Goal: Information Seeking & Learning: Learn about a topic

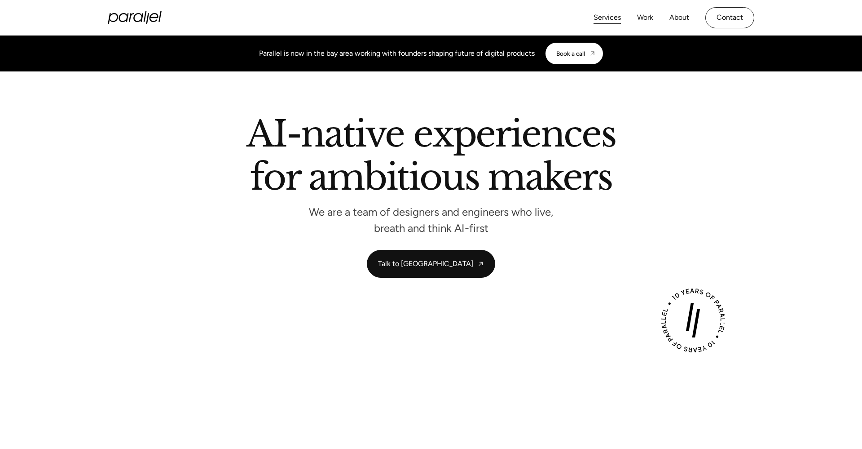
click at [604, 15] on link "Services" at bounding box center [607, 17] width 27 height 13
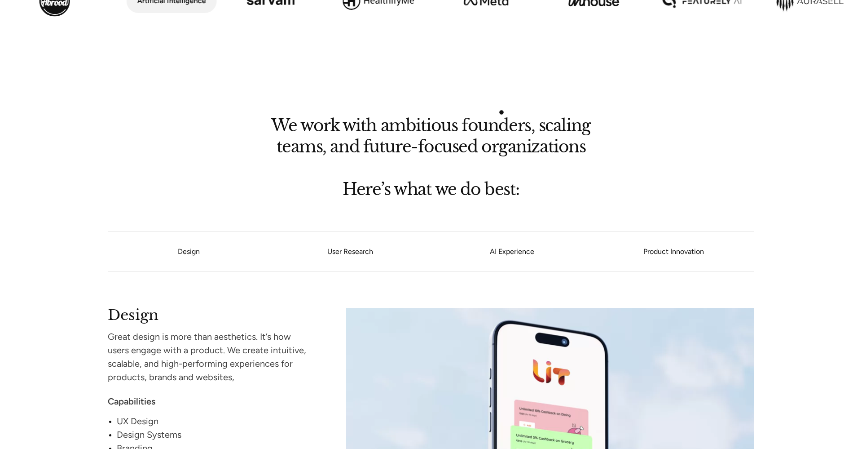
scroll to position [601, 0]
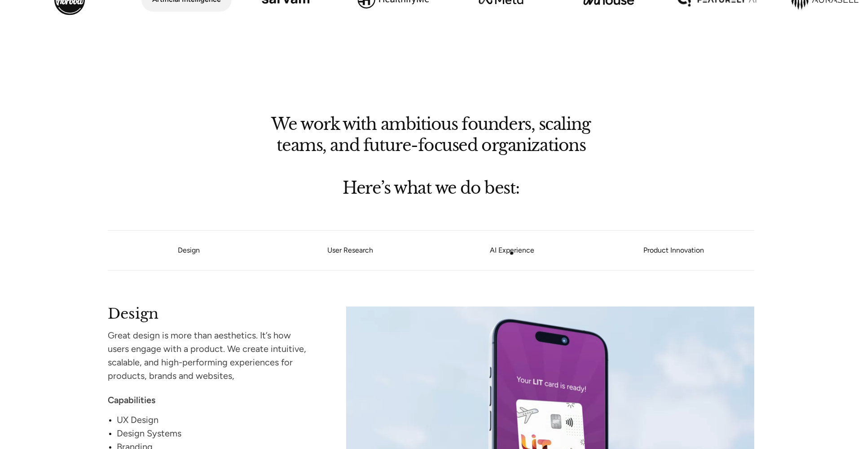
click at [511, 253] on link "AI Experience" at bounding box center [512, 249] width 162 height 5
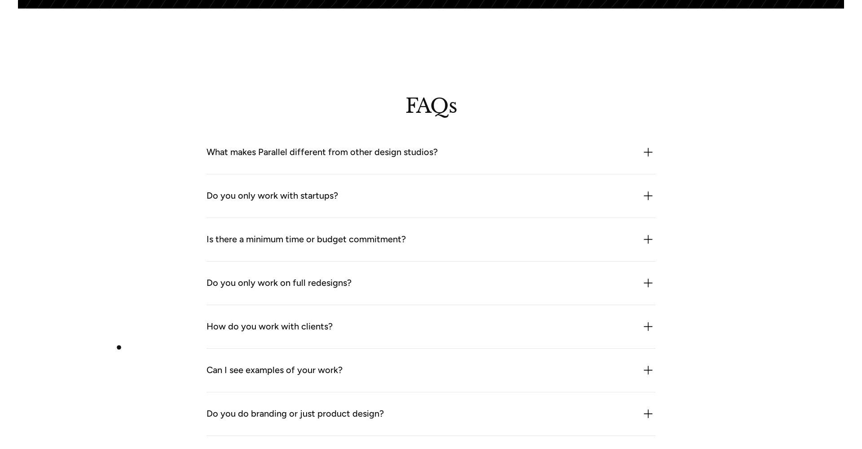
scroll to position [2456, 0]
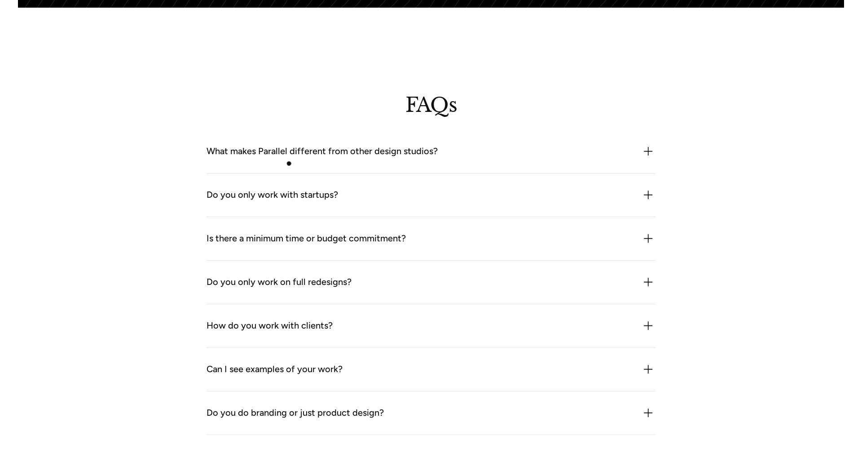
click at [291, 158] on div "What makes Parallel different from other design studios?" at bounding box center [322, 151] width 231 height 14
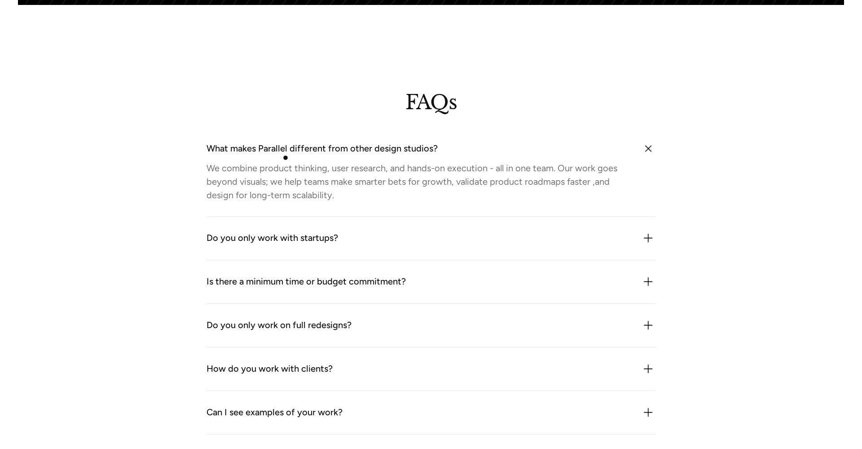
scroll to position [2459, 0]
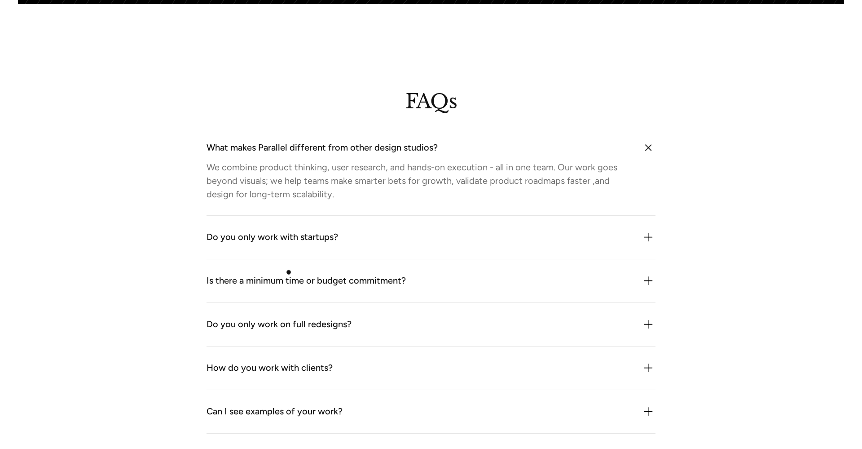
click at [289, 274] on div "Is there a minimum time or budget commitment?" at bounding box center [306, 280] width 199 height 14
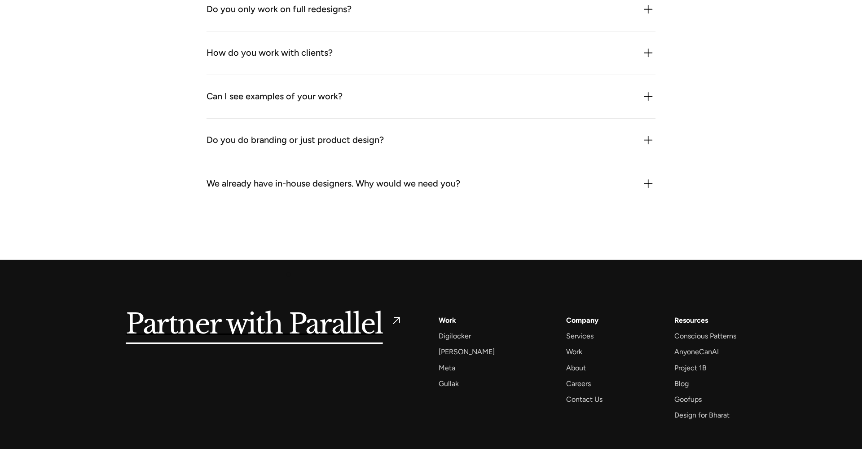
scroll to position [2872, 0]
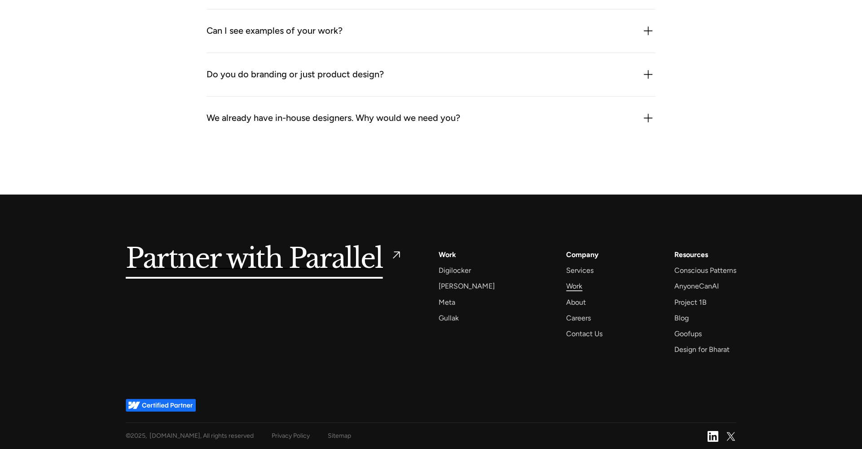
click at [566, 286] on div "Work" at bounding box center [574, 286] width 16 height 12
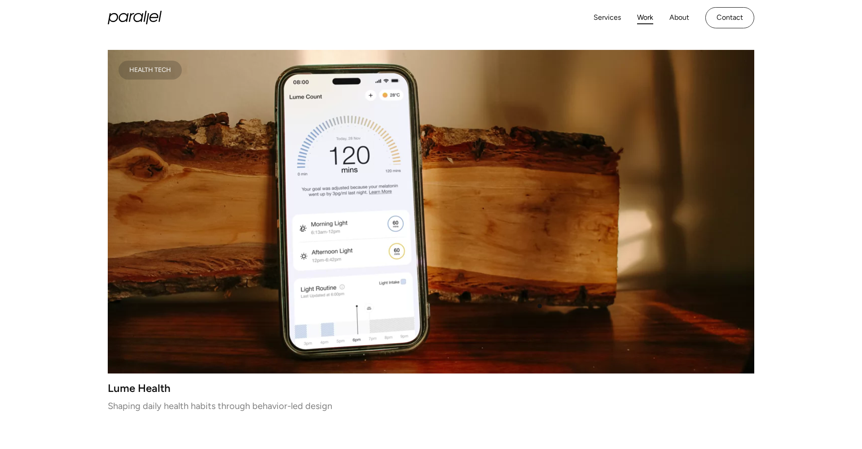
scroll to position [241, 0]
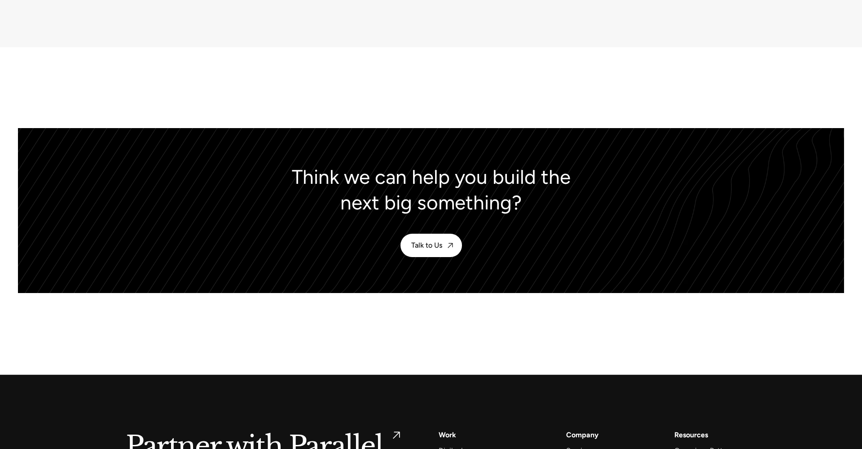
scroll to position [4344, 0]
